Goal: Transaction & Acquisition: Purchase product/service

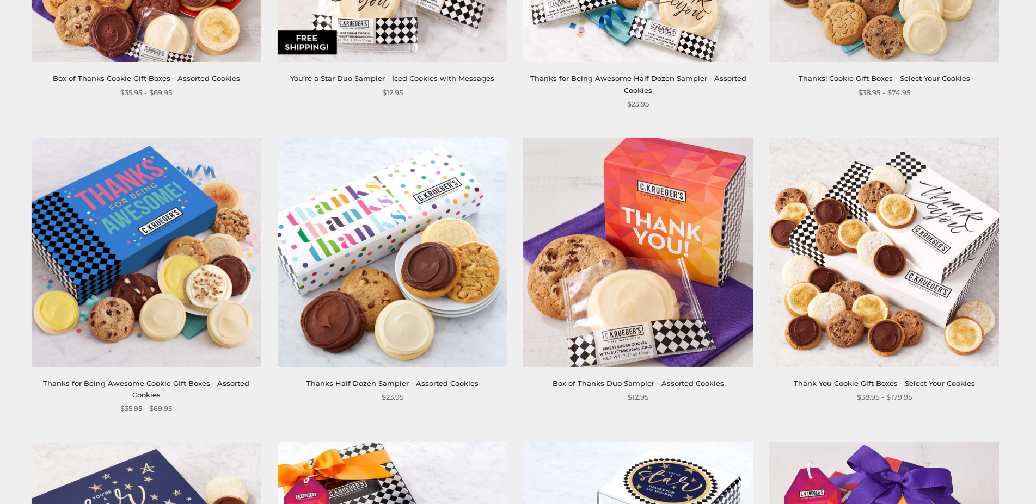
scroll to position [222, 0]
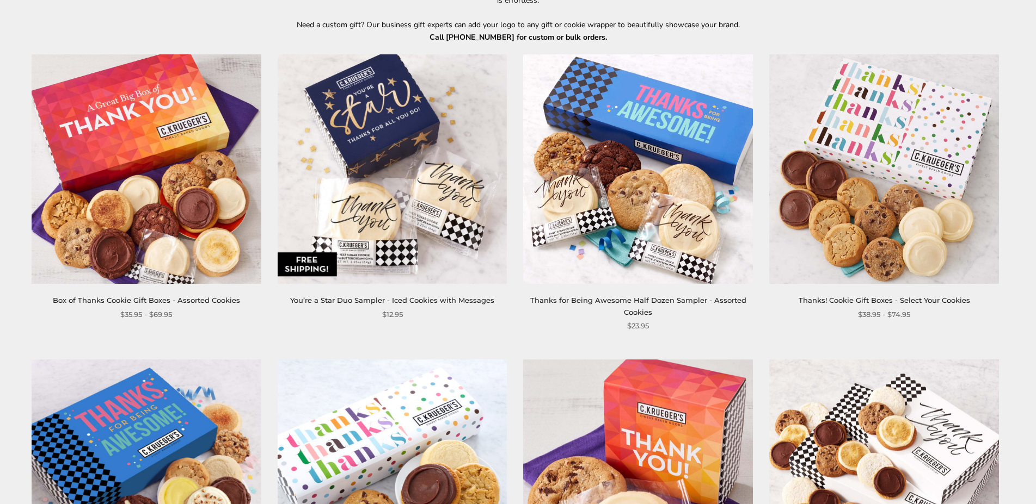
click at [191, 303] on link "Box of Thanks Cookie Gift Boxes - Assorted Cookies" at bounding box center [146, 300] width 187 height 9
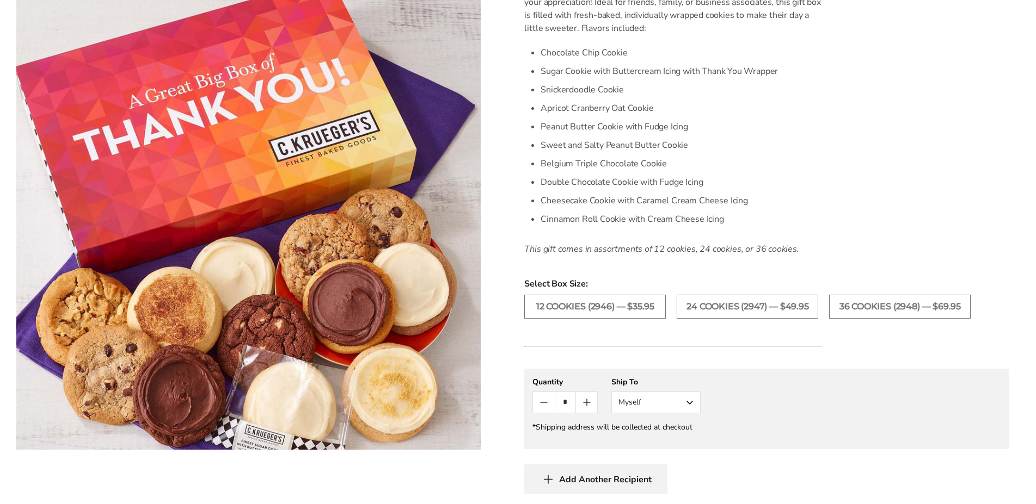
scroll to position [444, 0]
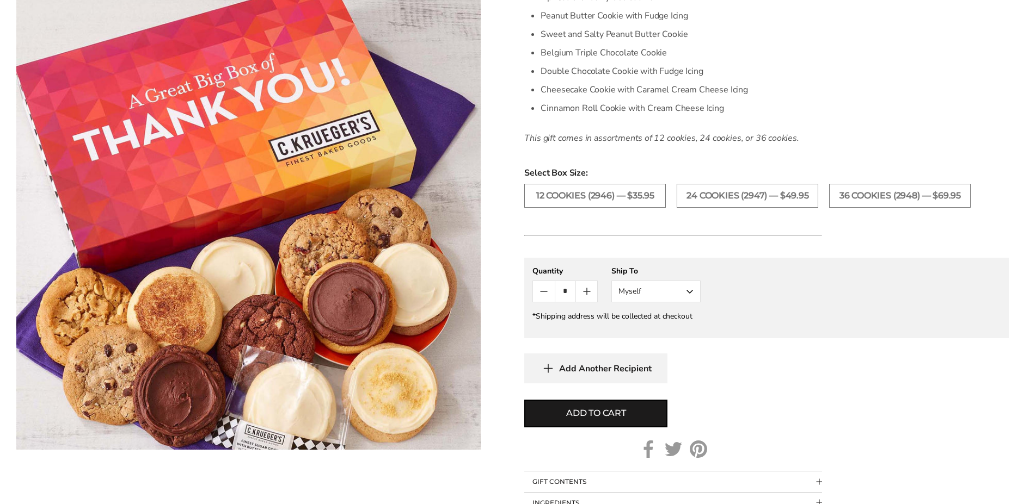
click at [686, 303] on button "Myself" at bounding box center [655, 292] width 89 height 22
click at [681, 322] on button "Myself" at bounding box center [656, 313] width 88 height 20
click at [634, 428] on button "Add to cart" at bounding box center [595, 414] width 143 height 28
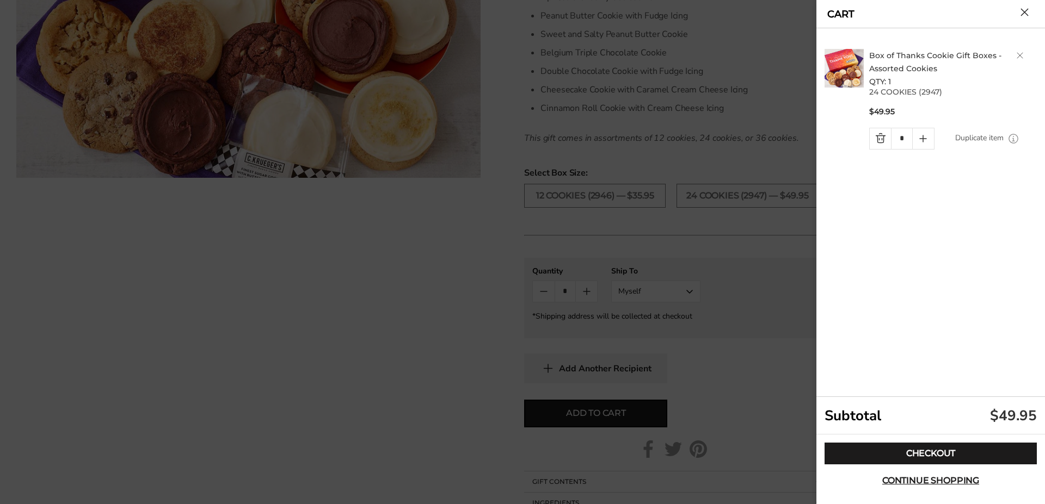
click at [1020, 13] on button "Close cart" at bounding box center [1024, 12] width 8 height 8
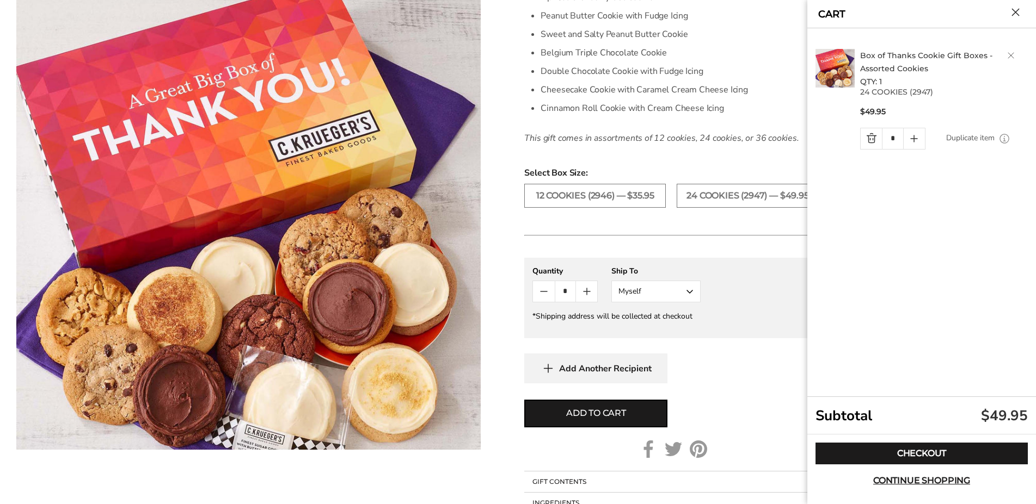
scroll to position [500, 0]
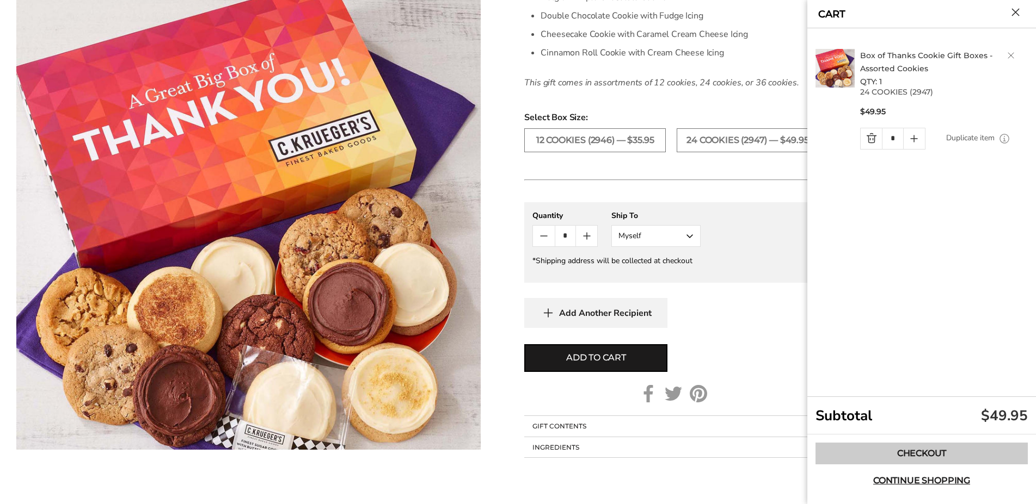
click at [932, 460] on link "Checkout" at bounding box center [921, 454] width 212 height 22
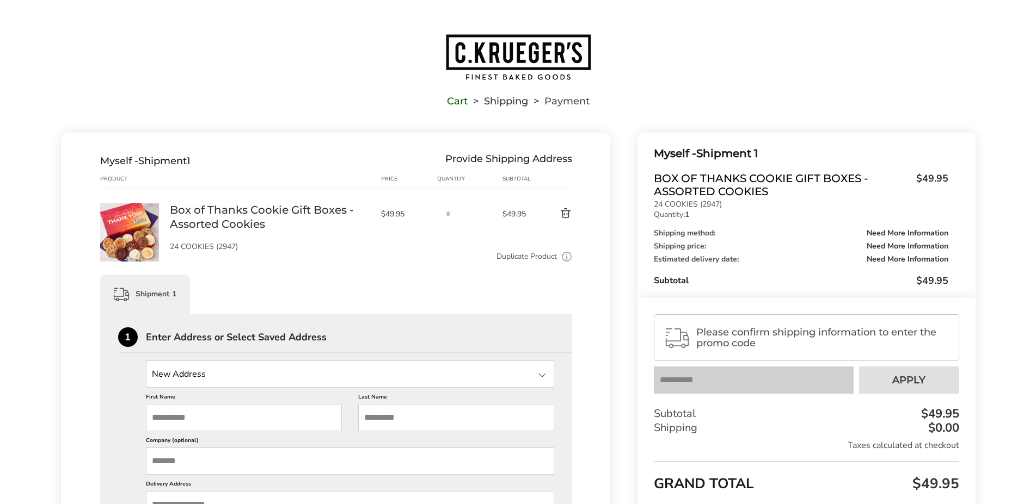
click at [763, 184] on span "Box of Thanks Cookie Gift Boxes - Assorted Cookies" at bounding box center [782, 185] width 256 height 26
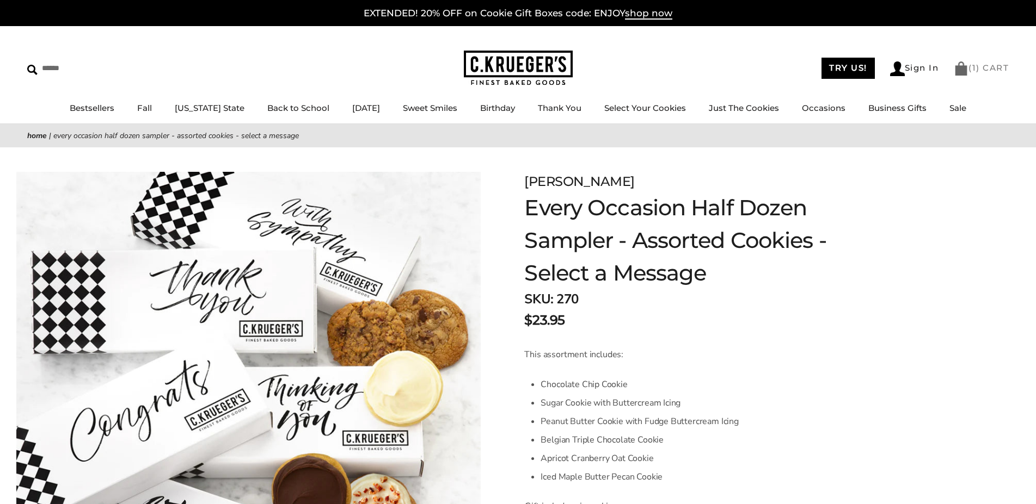
click at [971, 66] on link "( 1 ) CART" at bounding box center [980, 68] width 55 height 10
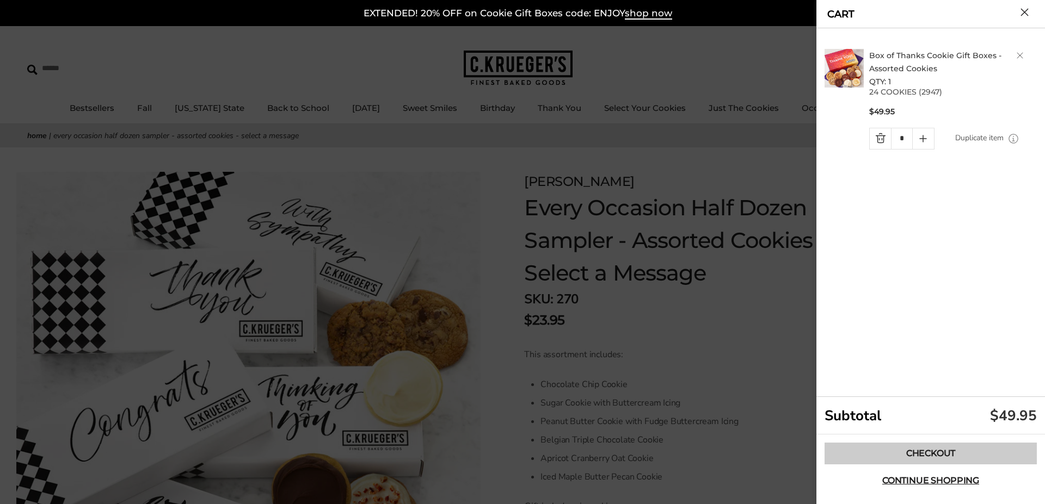
click at [877, 450] on link "Checkout" at bounding box center [930, 454] width 212 height 22
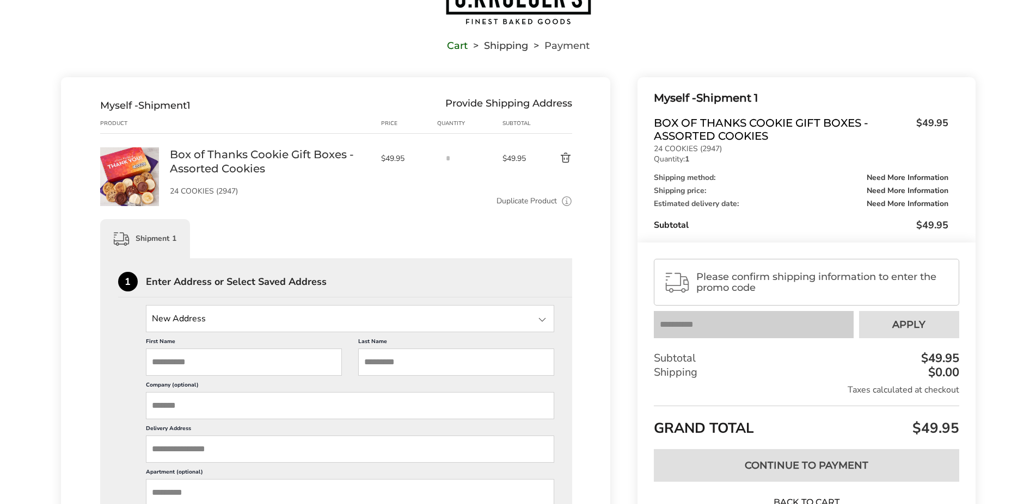
scroll to position [111, 0]
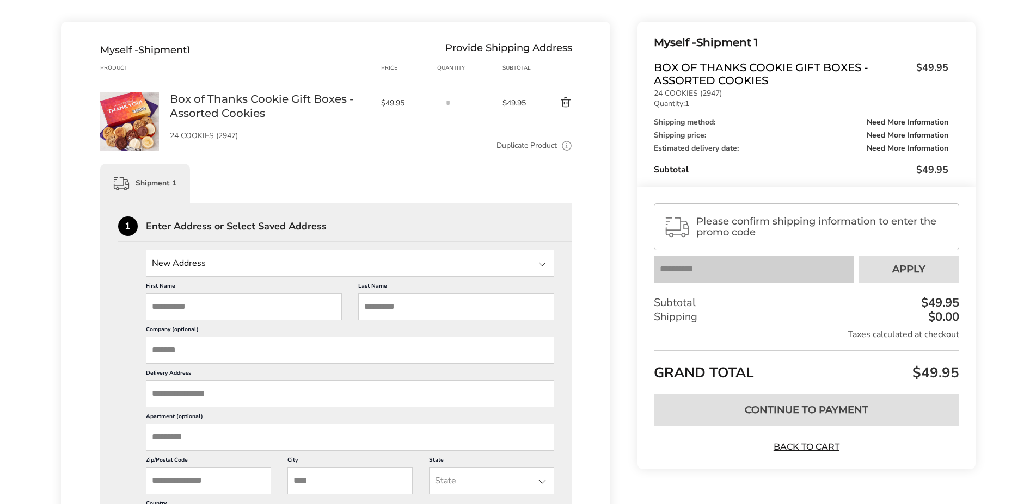
click at [323, 311] on input "First Name" at bounding box center [244, 306] width 196 height 27
click at [295, 312] on input "First Name" at bounding box center [244, 306] width 196 height 27
type input "****"
type input "*********"
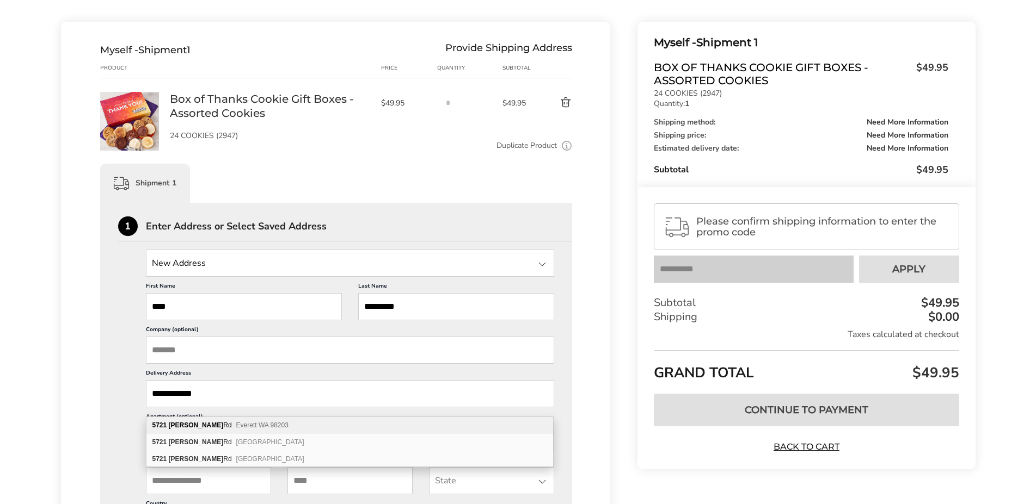
type input "**********"
click at [188, 424] on div "5721 Cady Rd Everett WA 98203" at bounding box center [349, 425] width 407 height 17
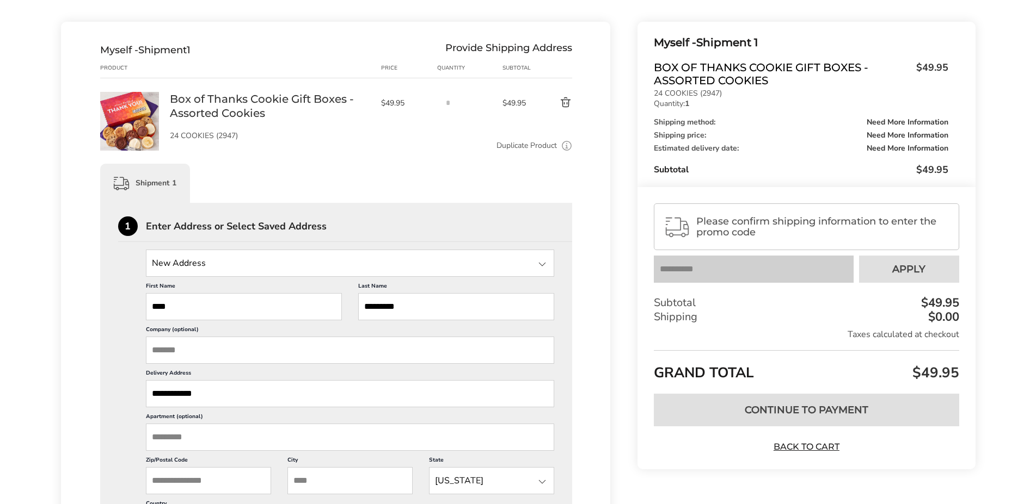
type input "**********"
type input "*******"
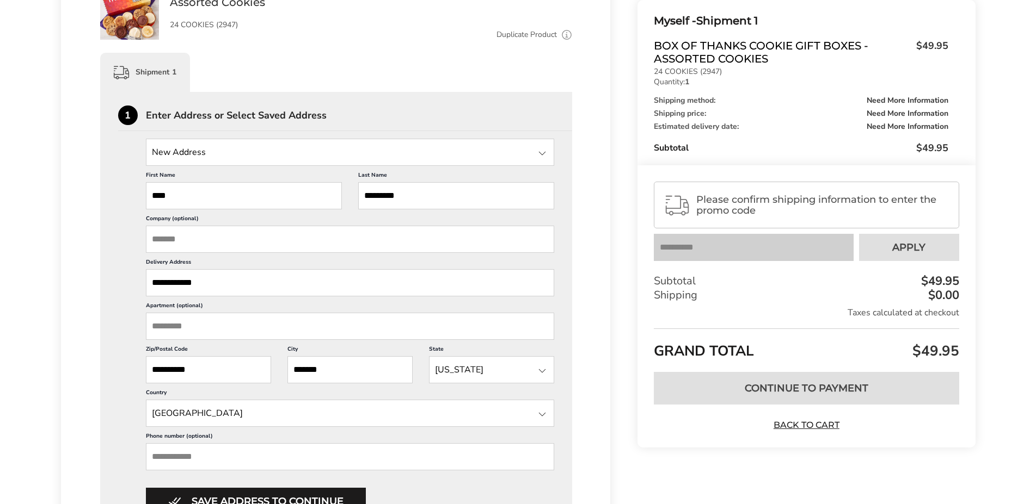
scroll to position [278, 0]
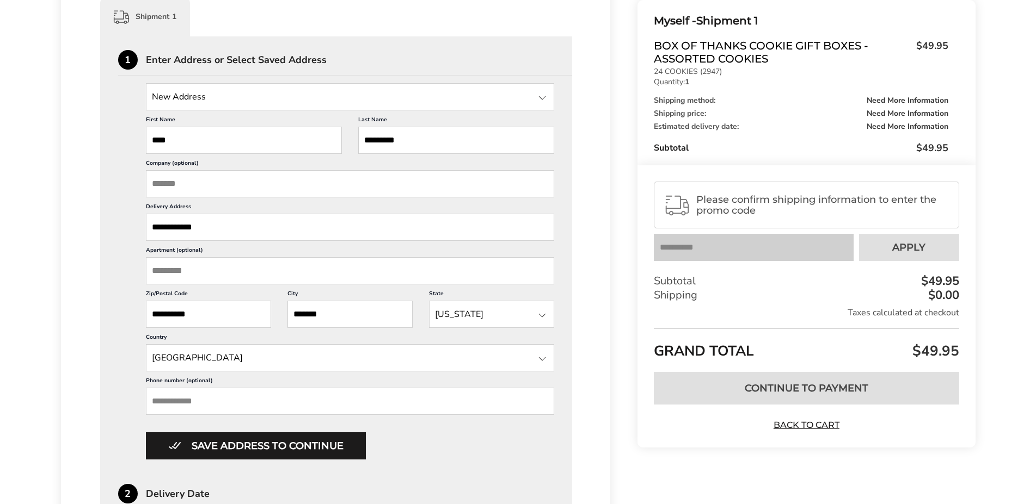
click at [329, 413] on input "Phone number (optional)" at bounding box center [350, 401] width 409 height 27
type input "**********"
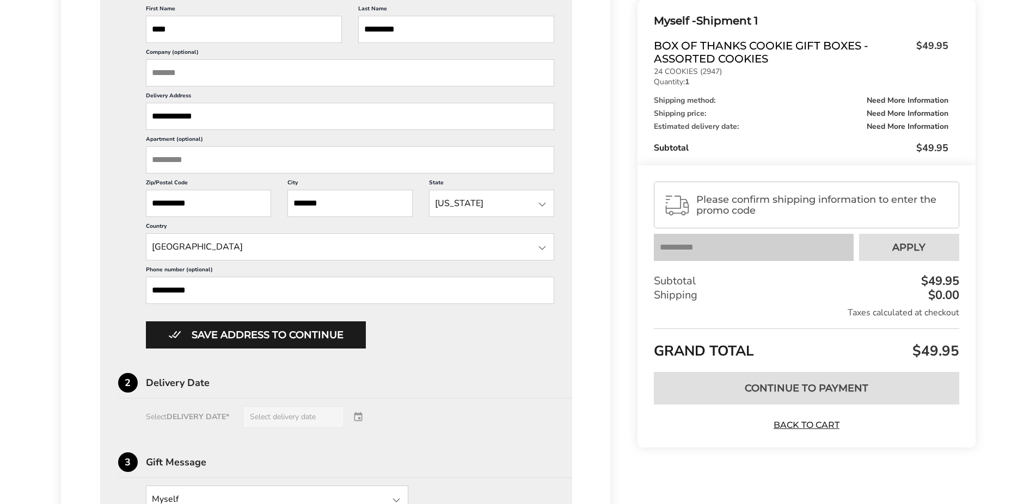
scroll to position [444, 0]
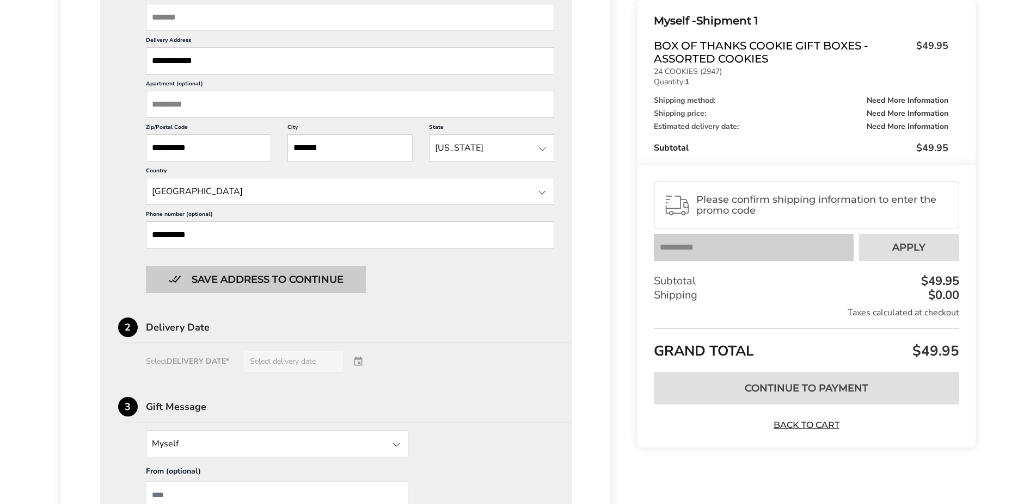
click at [278, 290] on button "Save address to continue" at bounding box center [256, 279] width 220 height 27
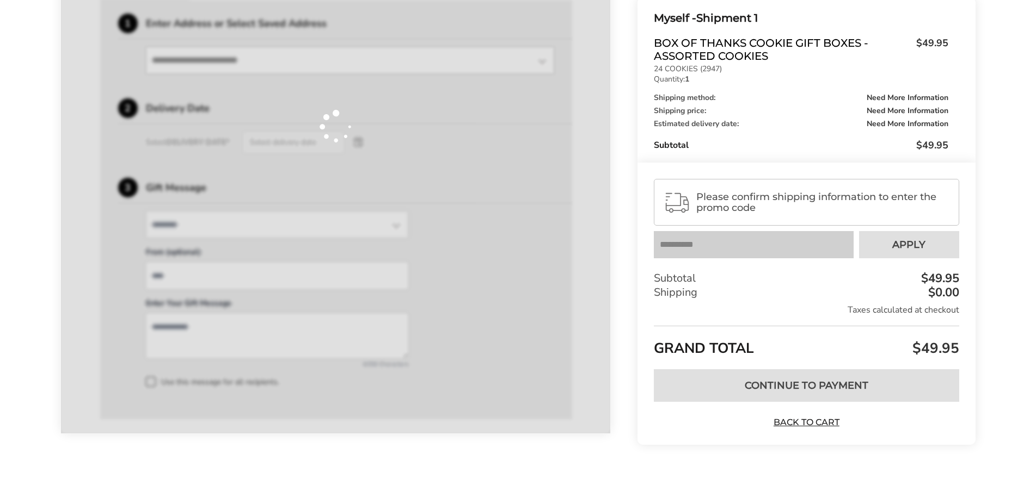
scroll to position [316, 0]
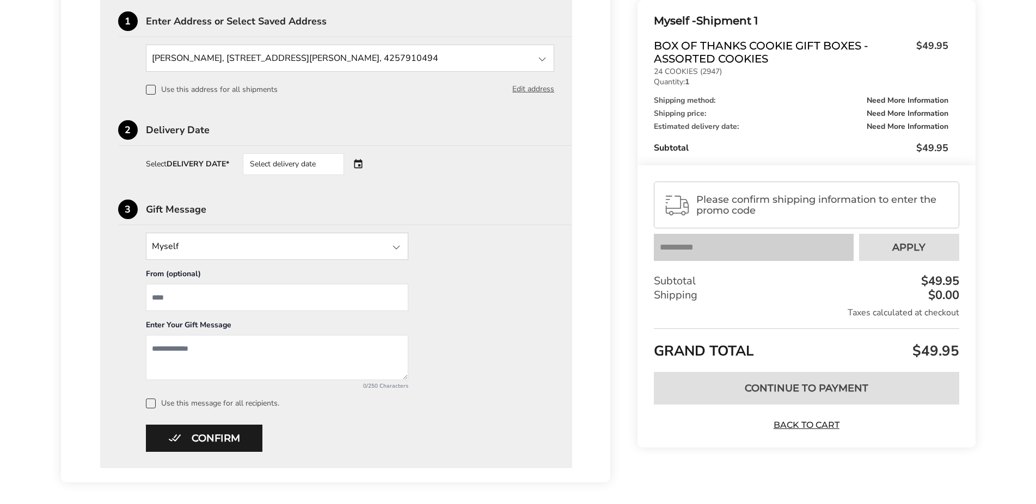
click at [362, 167] on div "Select delivery date" at bounding box center [309, 164] width 132 height 22
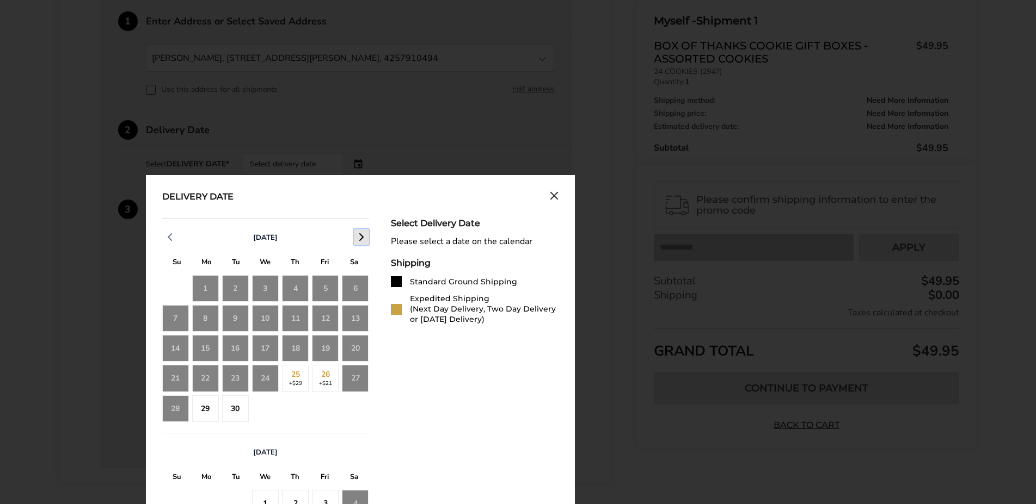
click at [361, 241] on polyline "button" at bounding box center [361, 237] width 3 height 7
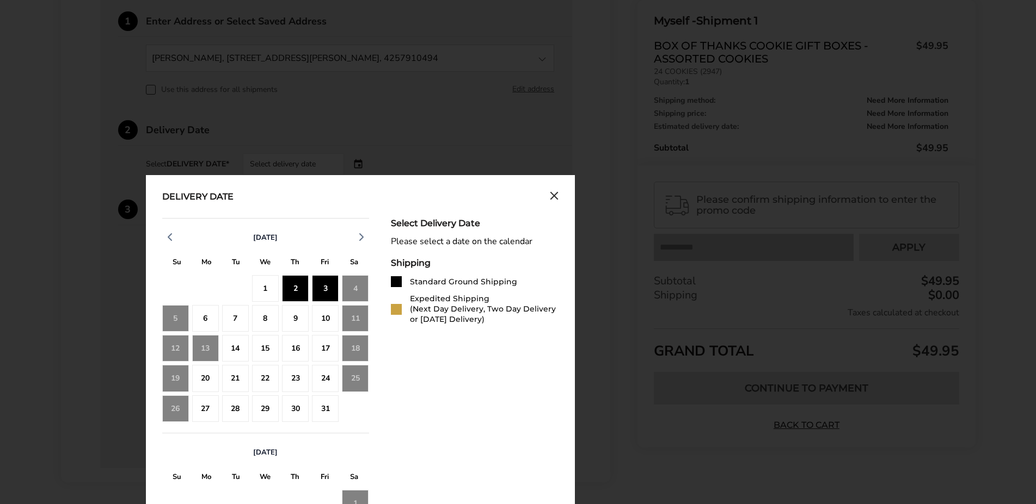
click at [329, 298] on div "3" at bounding box center [325, 288] width 27 height 27
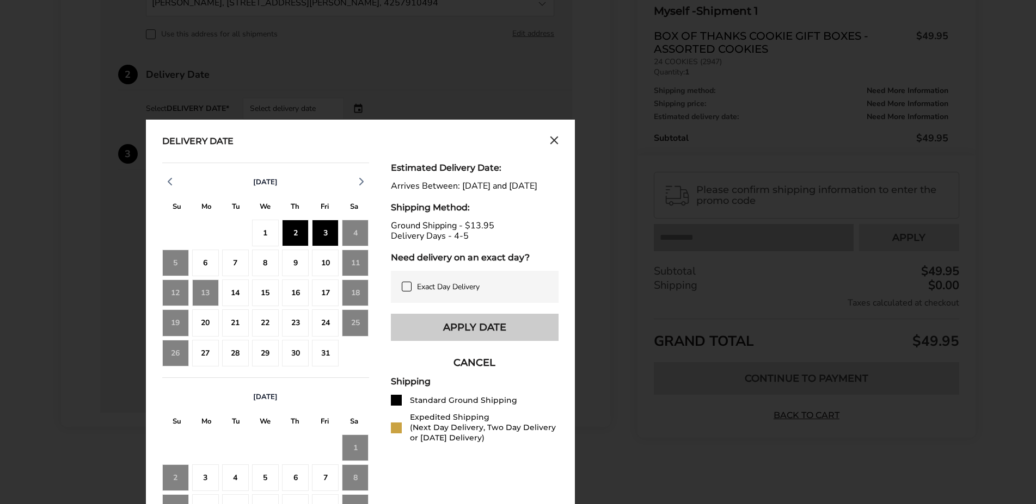
scroll to position [508, 0]
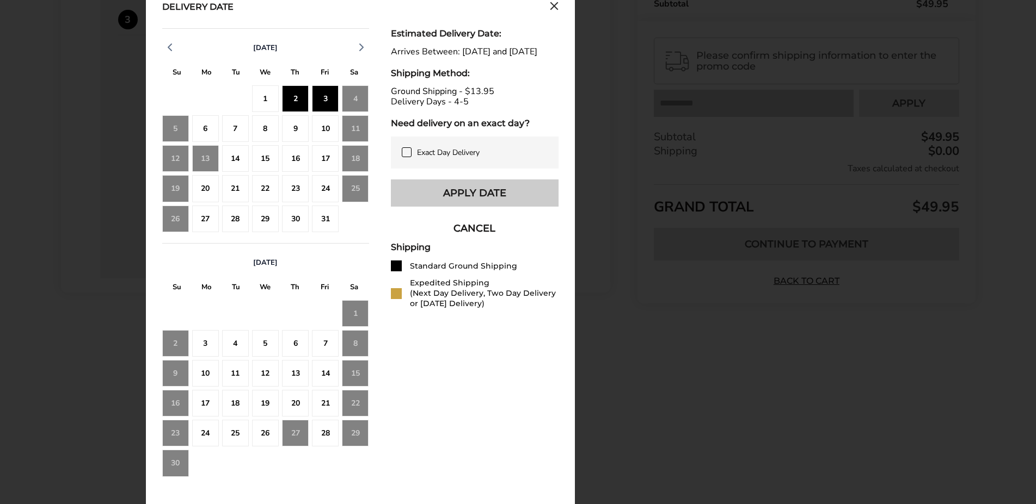
click at [497, 207] on button "Apply Date" at bounding box center [475, 193] width 168 height 27
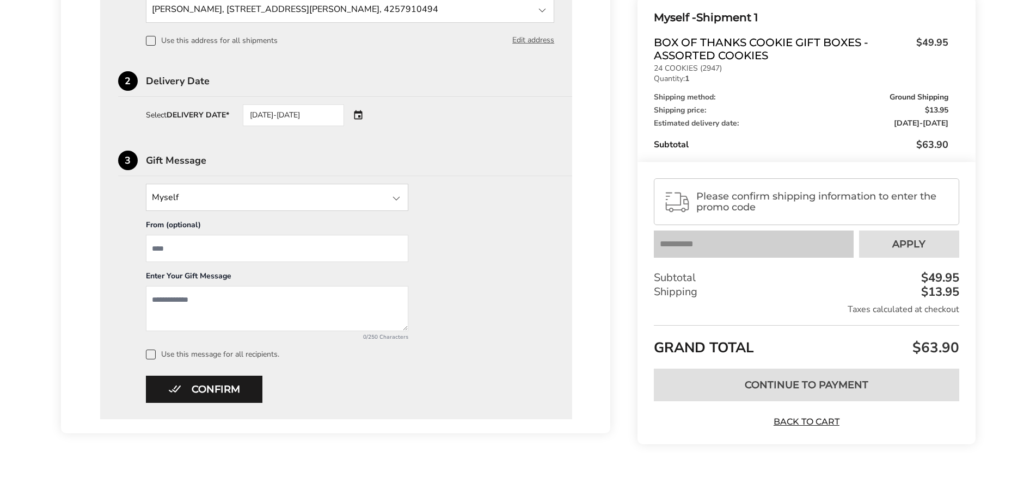
scroll to position [367, 0]
click at [205, 256] on input "From" at bounding box center [277, 248] width 262 height 27
click at [397, 199] on div at bounding box center [396, 198] width 13 height 13
click at [405, 206] on input "State" at bounding box center [277, 197] width 262 height 27
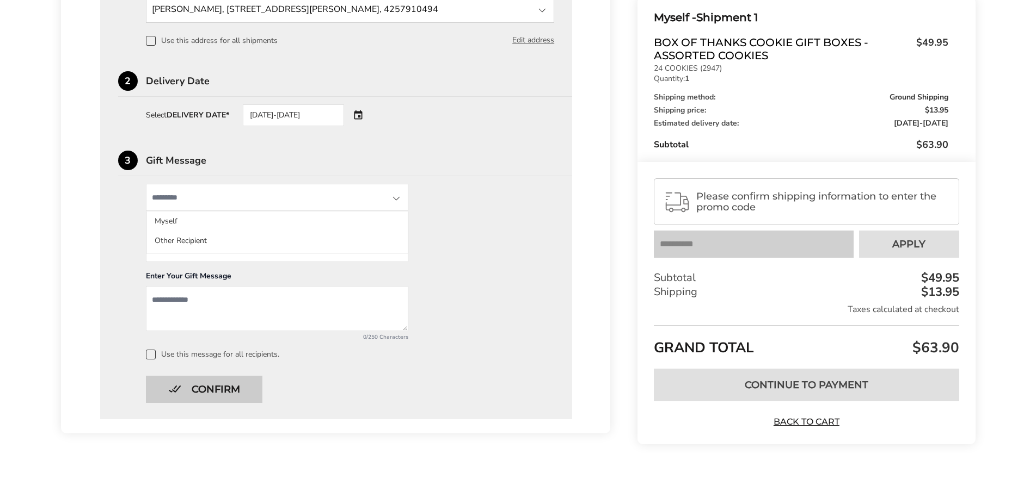
click at [206, 397] on button "Confirm" at bounding box center [204, 389] width 116 height 27
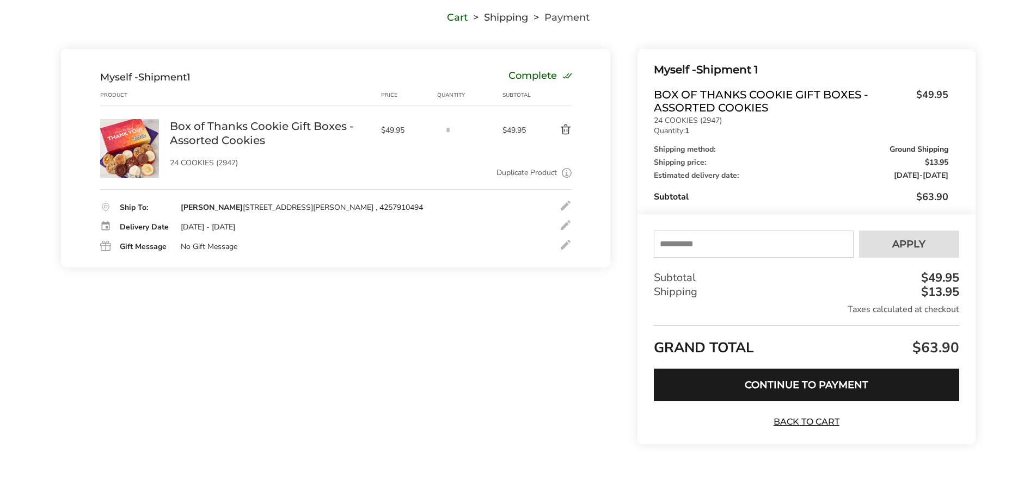
scroll to position [86, 0]
click at [718, 240] on input "text" at bounding box center [753, 244] width 199 height 27
type input "*********"
click at [939, 236] on button "Apply" at bounding box center [909, 244] width 100 height 27
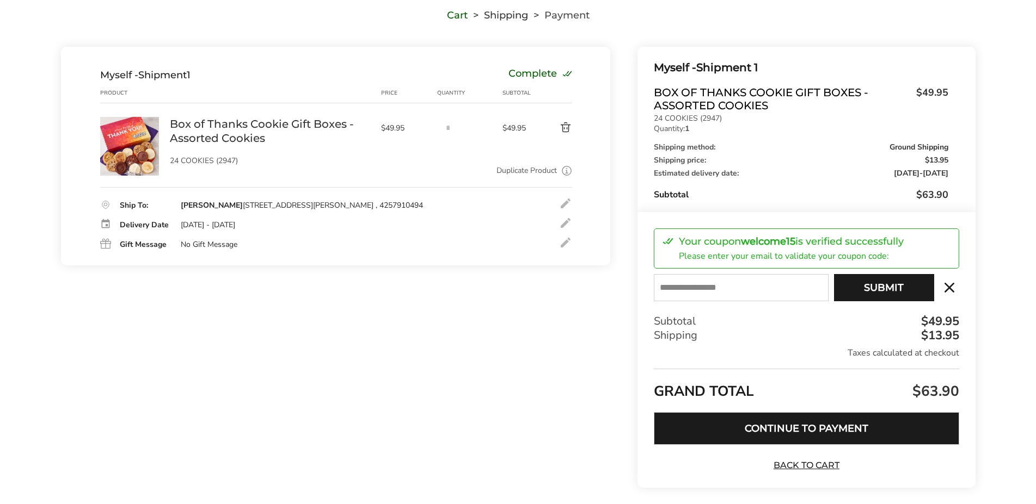
click at [835, 427] on button "Continue to Payment" at bounding box center [806, 428] width 305 height 33
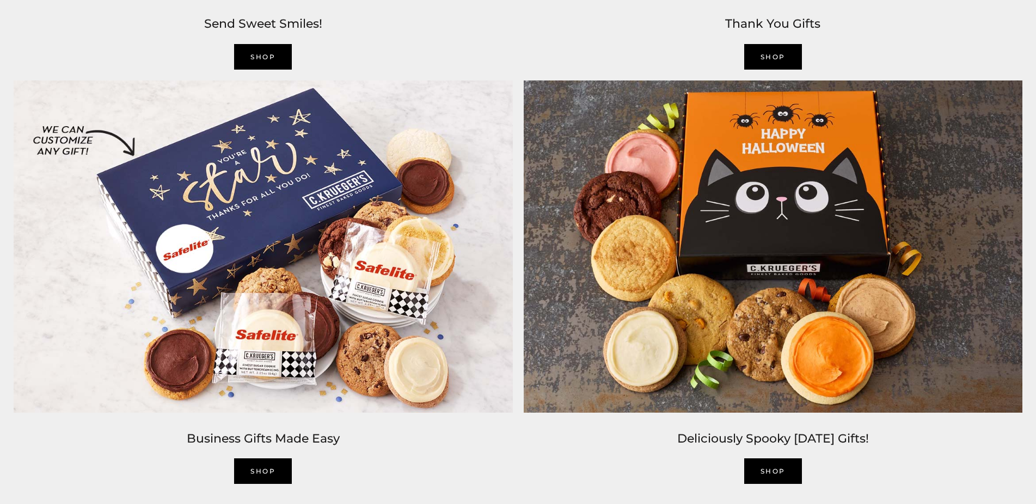
scroll to position [2276, 0]
